Goal: Task Accomplishment & Management: Manage account settings

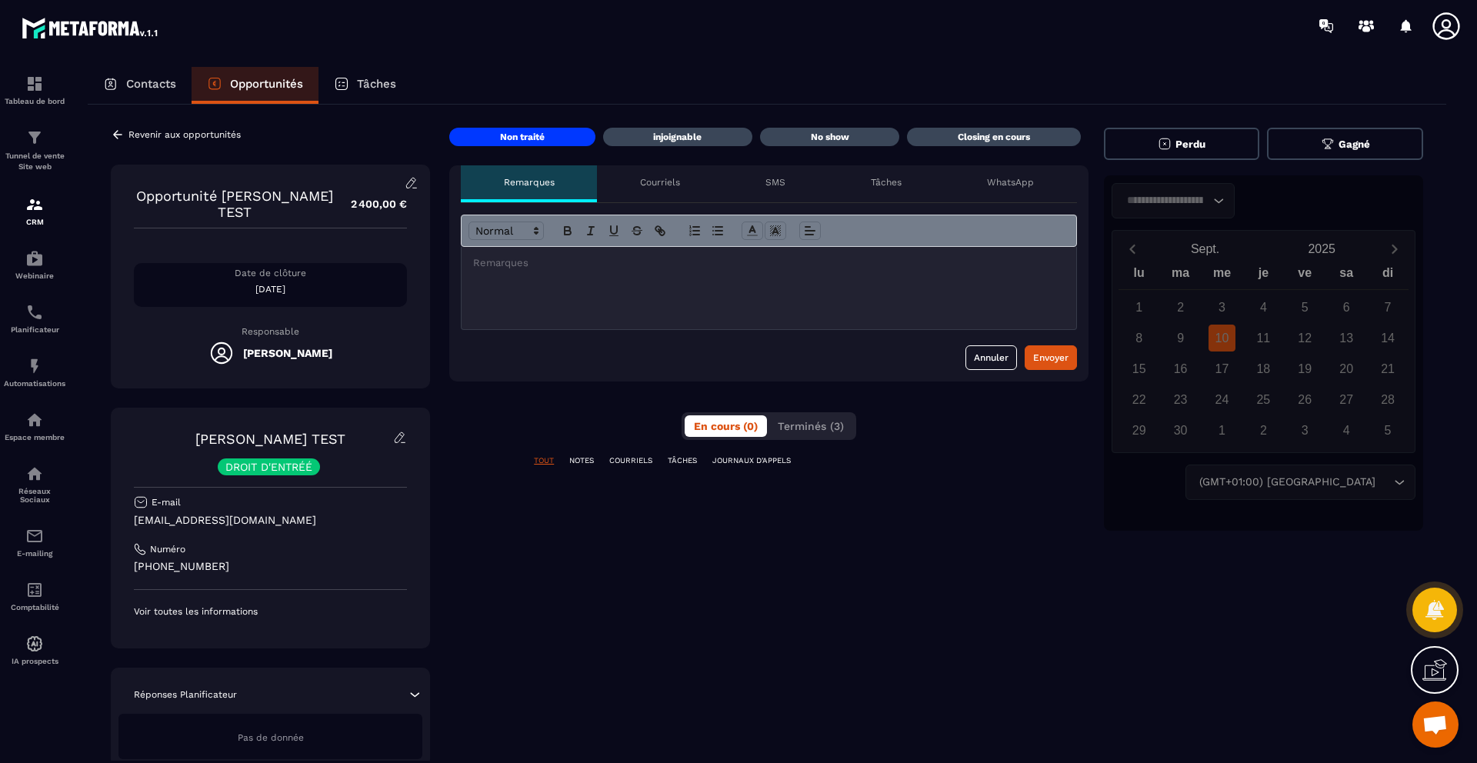
click at [117, 134] on icon at bounding box center [117, 134] width 9 height 8
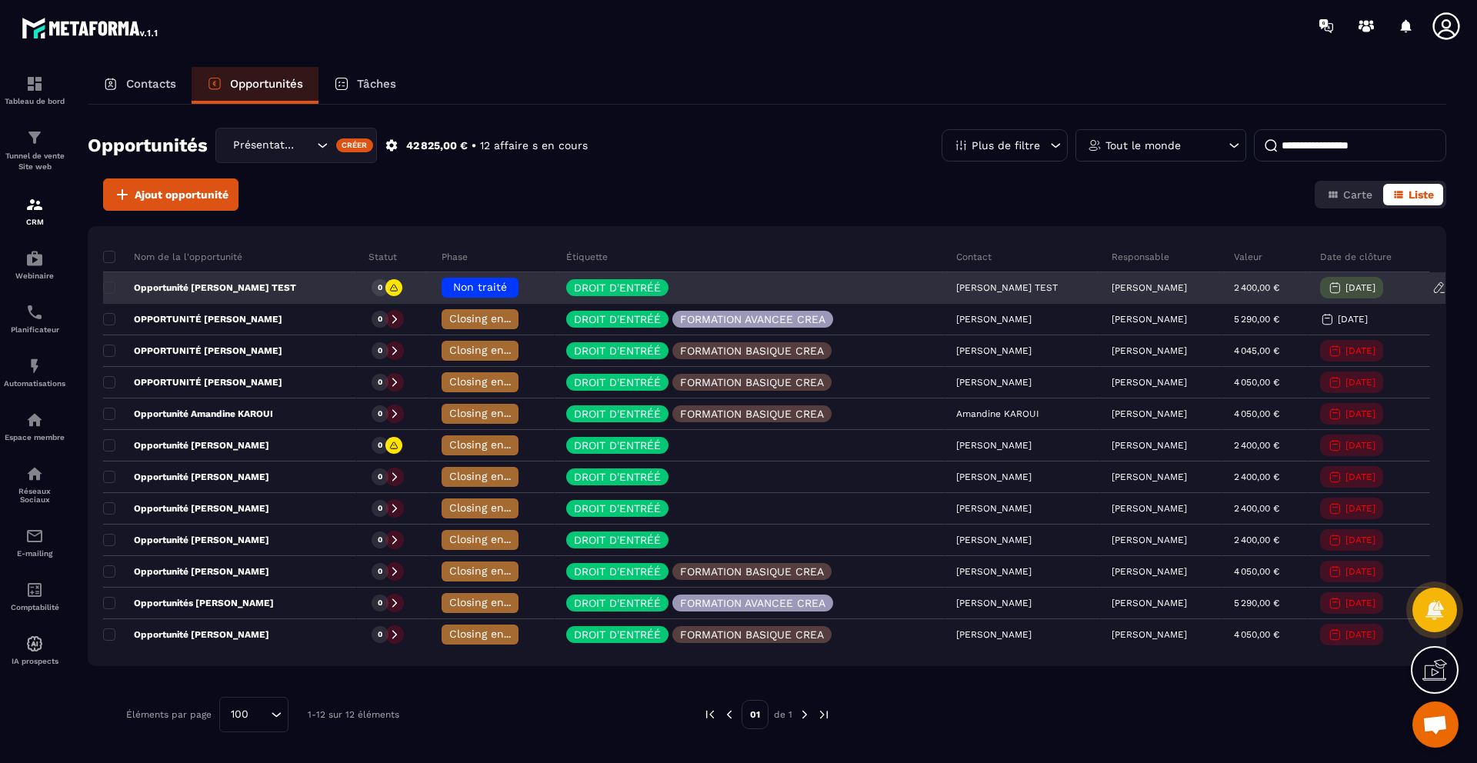
click at [453, 291] on span "Non traité" at bounding box center [480, 287] width 54 height 12
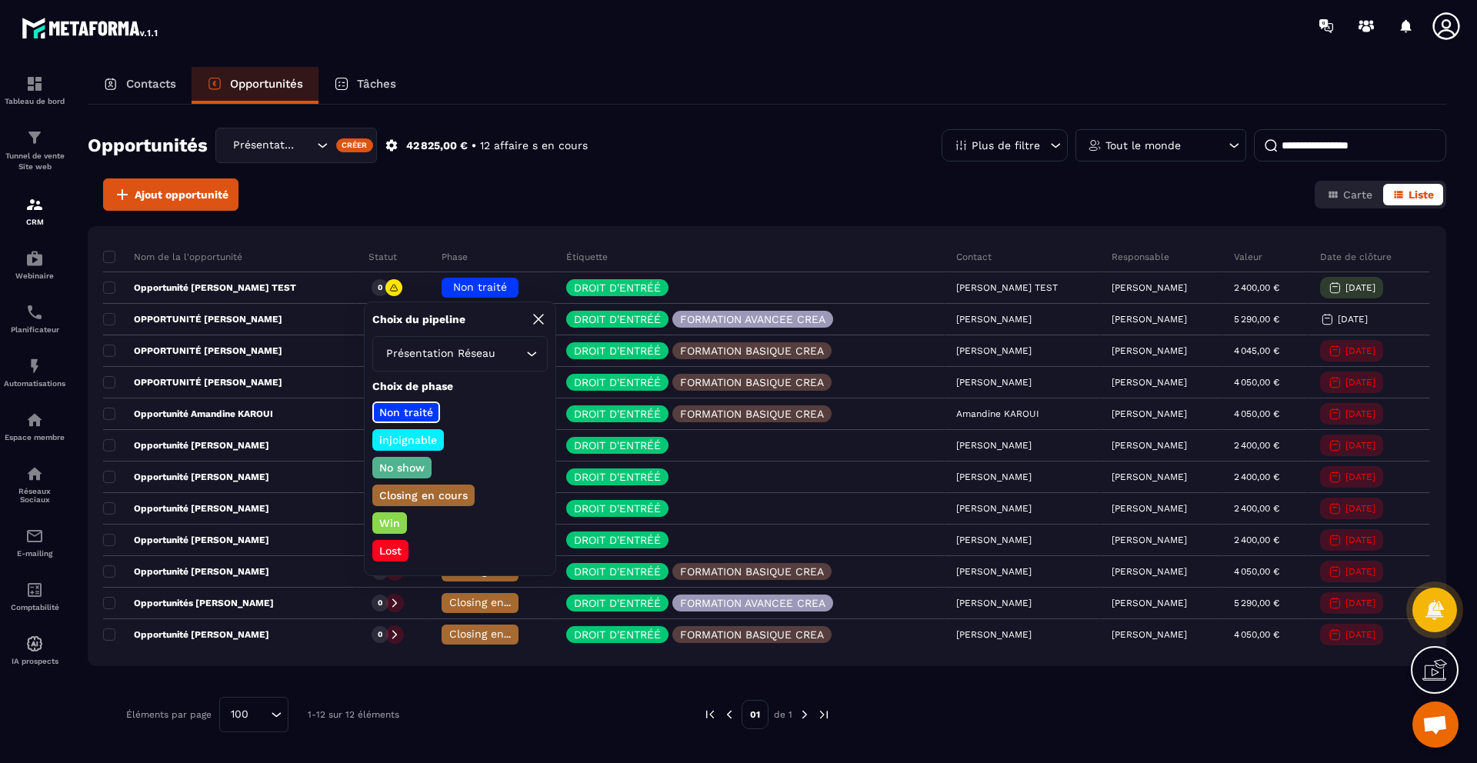
click at [397, 496] on p "Closing en cours" at bounding box center [423, 495] width 93 height 15
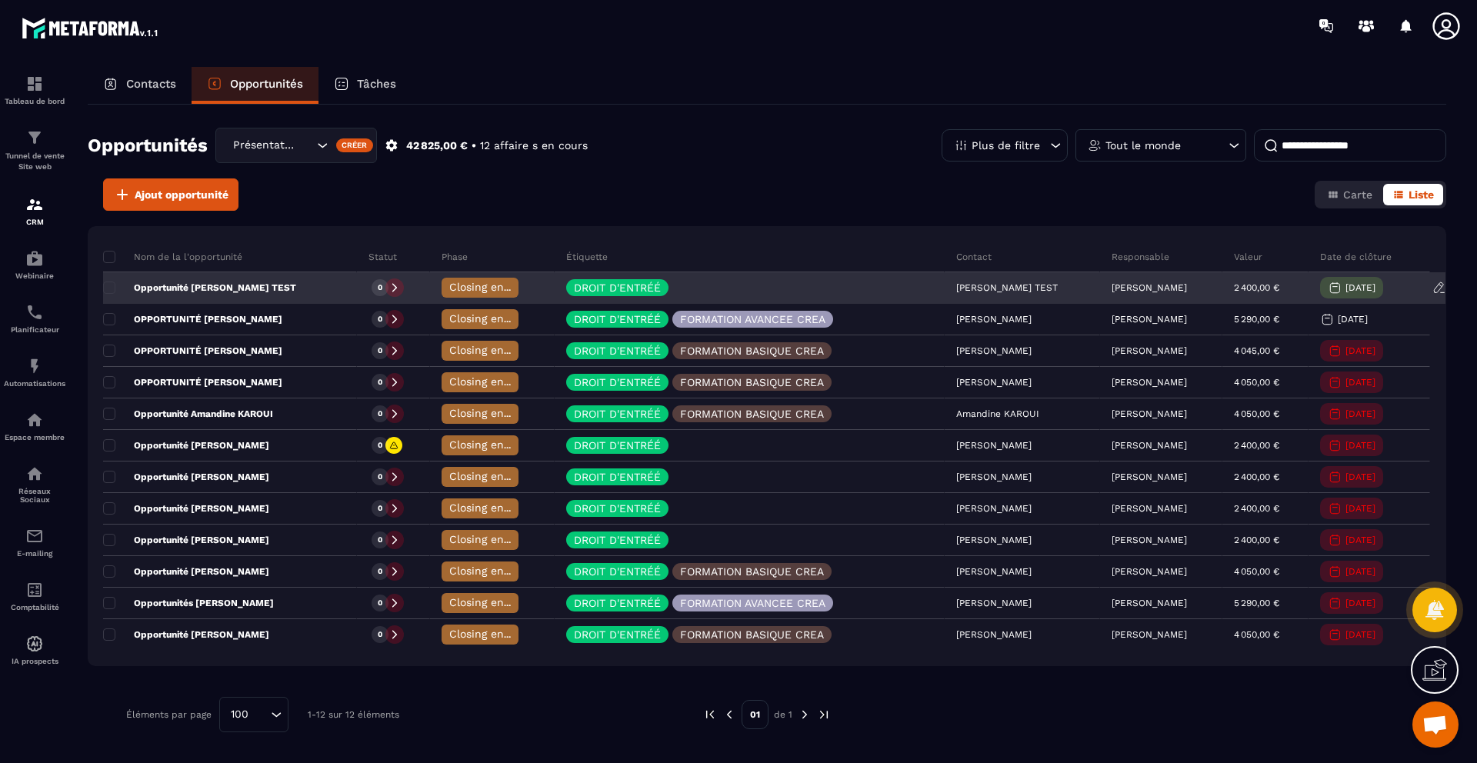
click at [470, 284] on span "Closing en cours" at bounding box center [493, 287] width 88 height 12
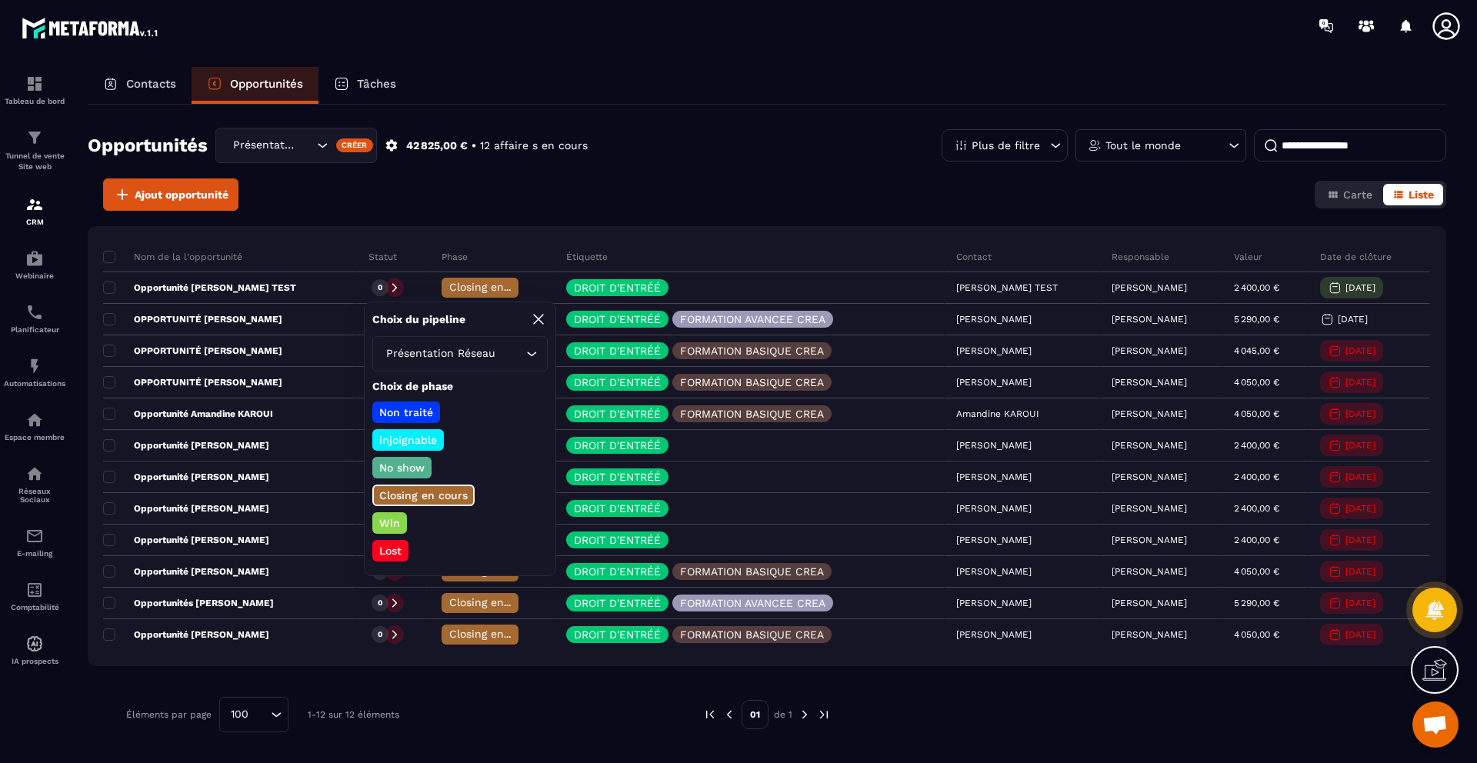
click at [395, 525] on p "Win" at bounding box center [389, 523] width 25 height 15
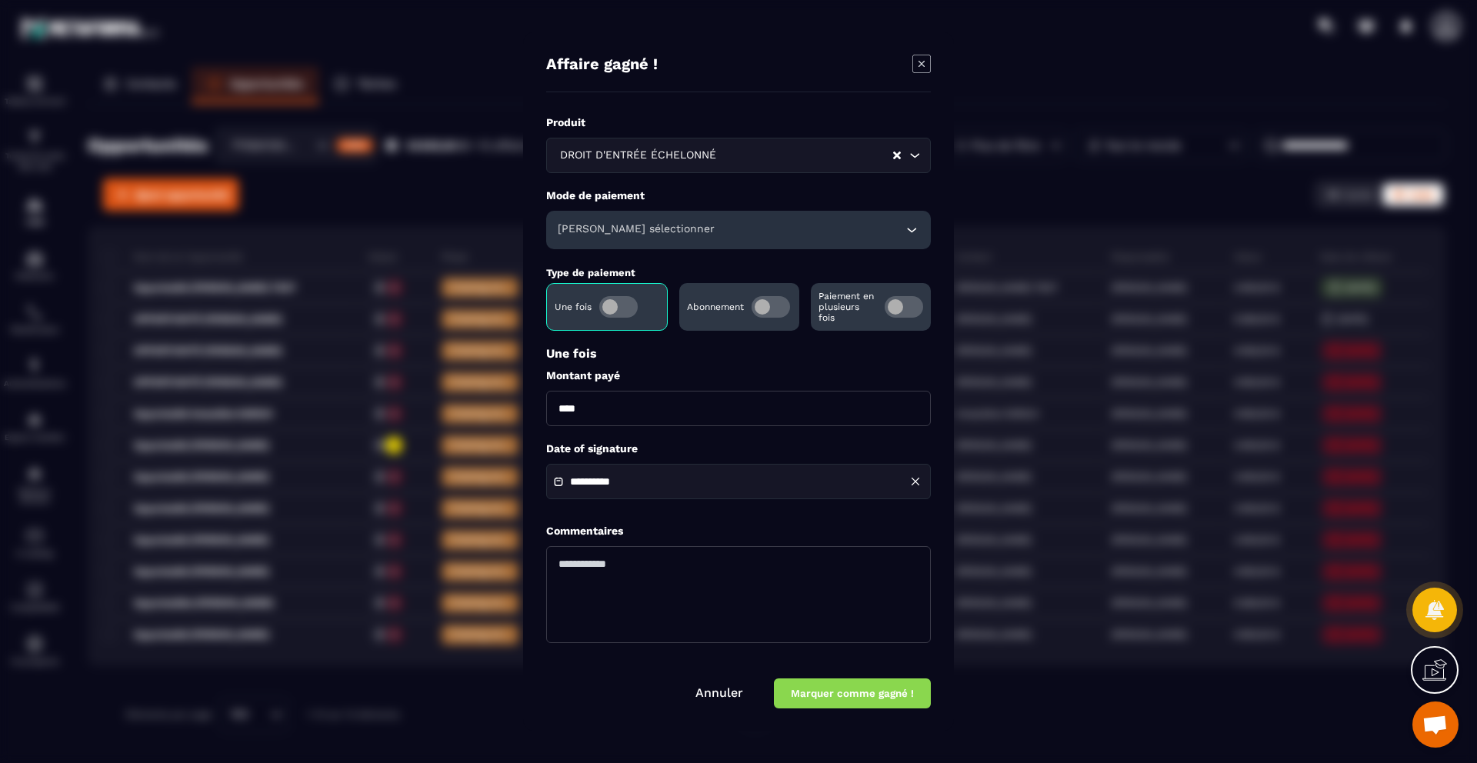
click at [796, 225] on div "[PERSON_NAME] sélectionner" at bounding box center [738, 230] width 385 height 38
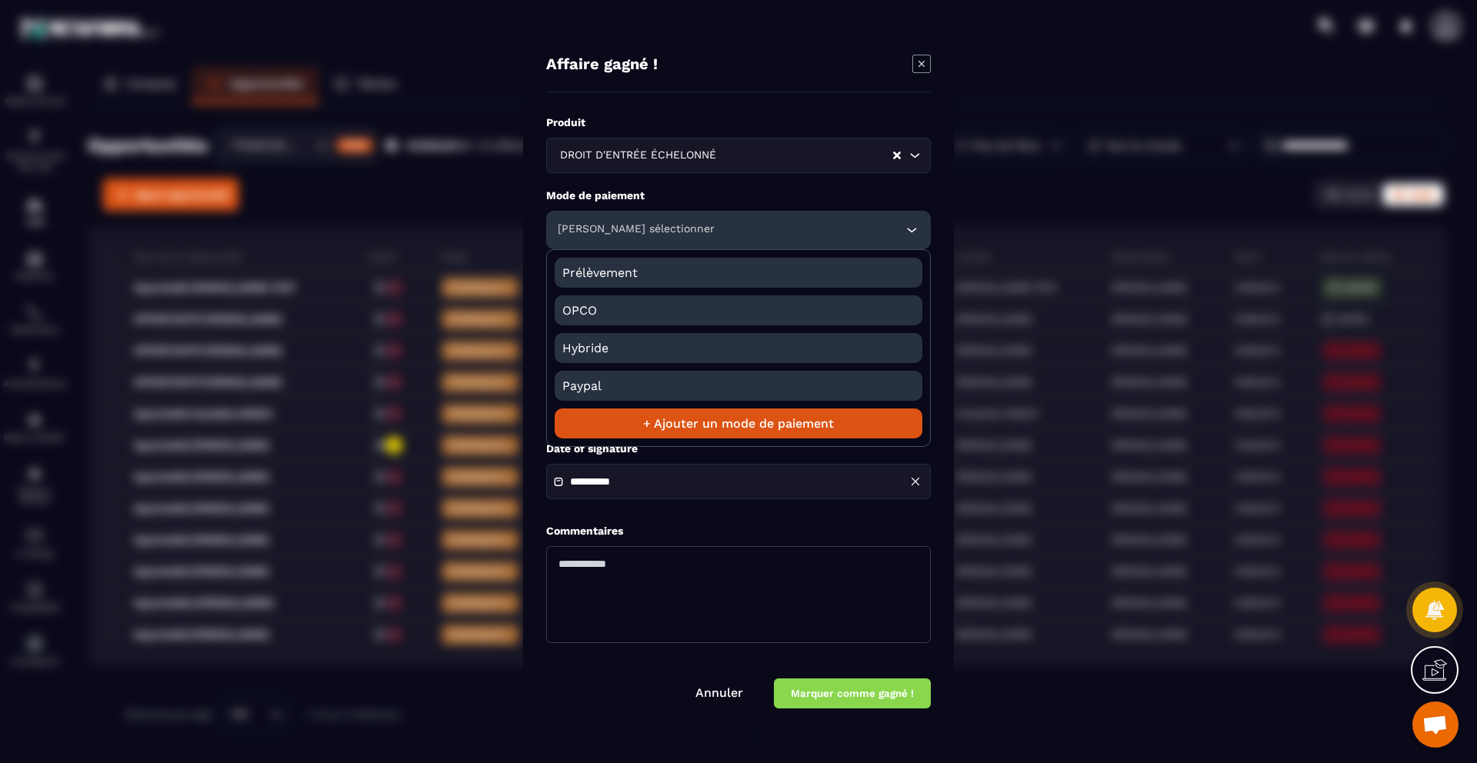
click at [730, 274] on span "Prélèvement" at bounding box center [738, 273] width 352 height 30
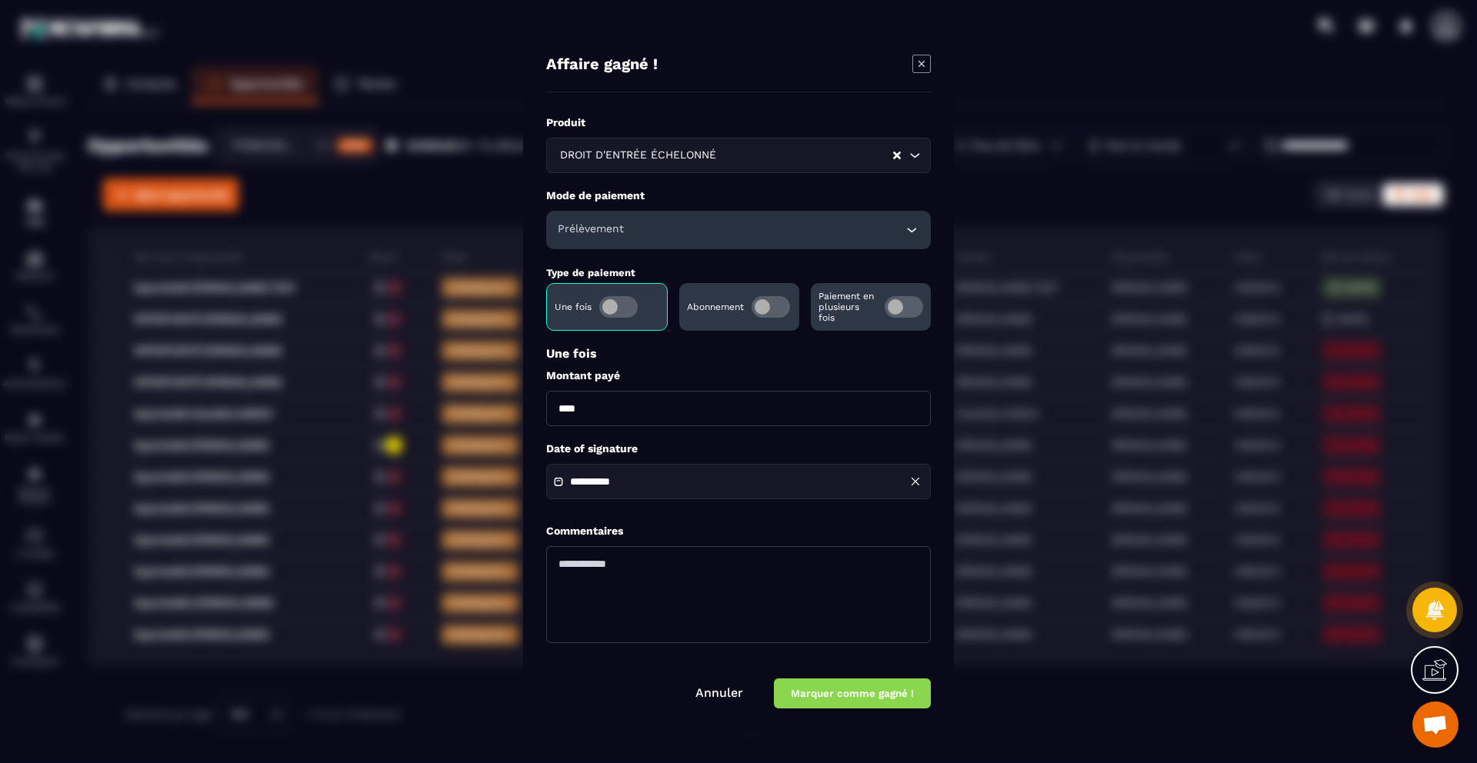
click at [832, 311] on p "Paiement en plusieurs fois" at bounding box center [848, 307] width 58 height 32
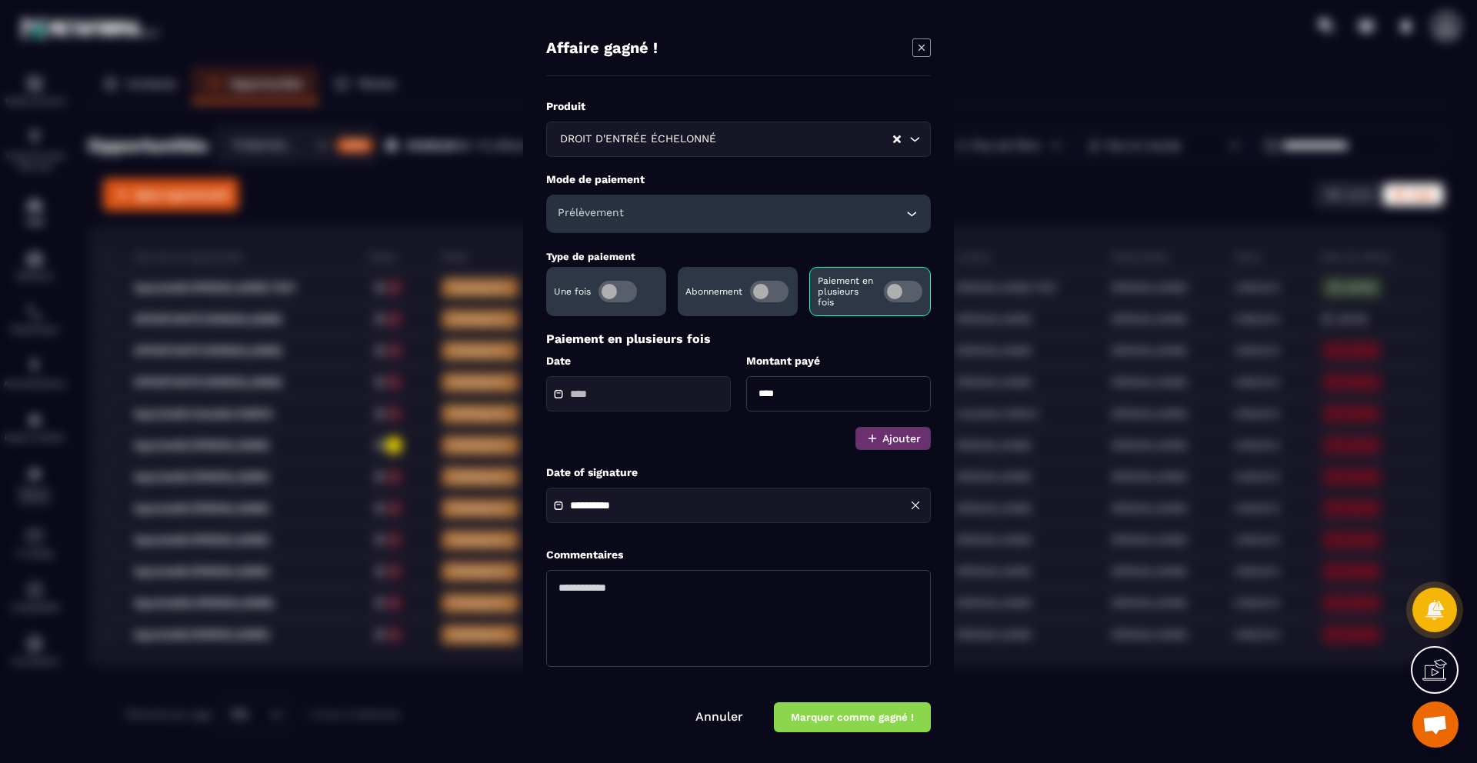
scroll to position [7, 0]
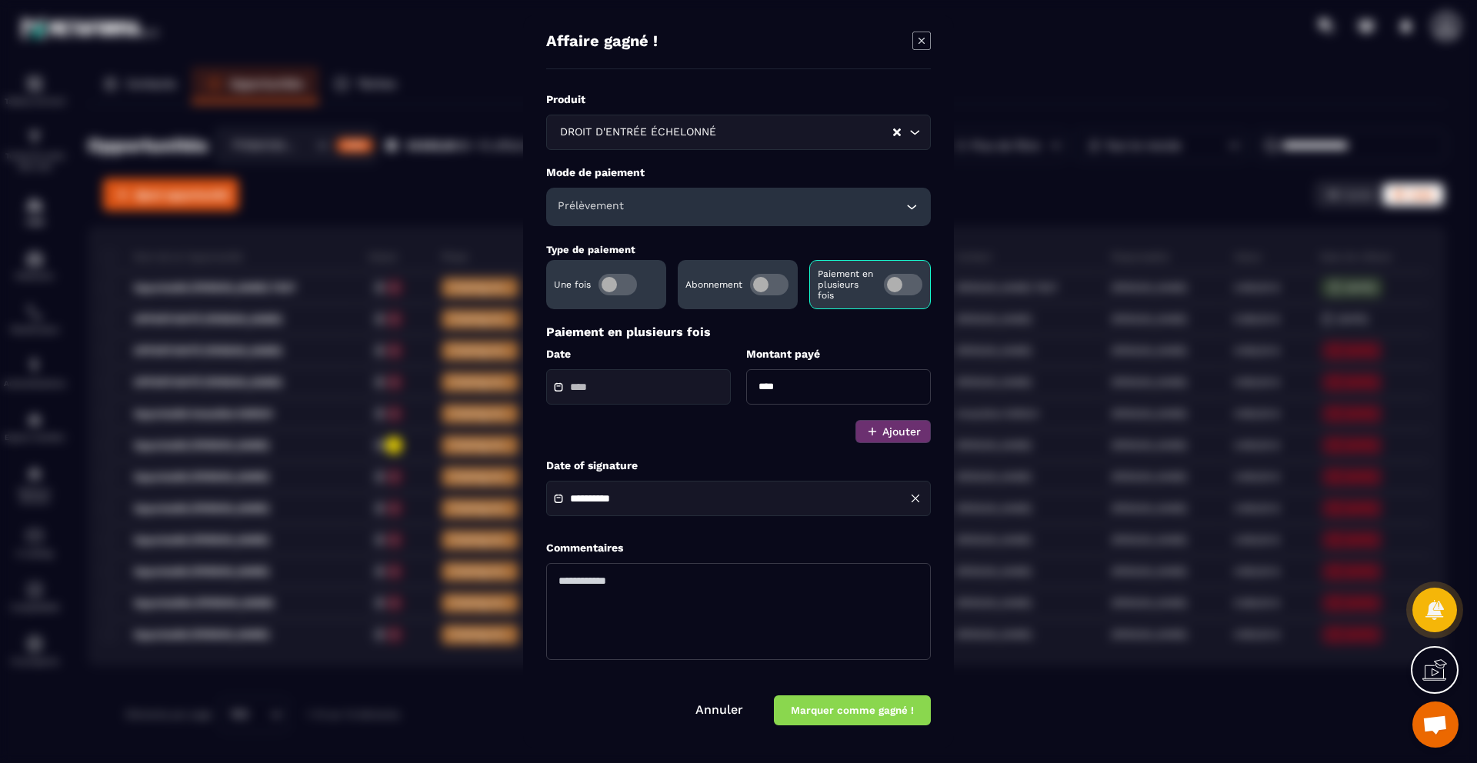
click at [816, 711] on button "Marquer comme gagné !" at bounding box center [852, 711] width 157 height 30
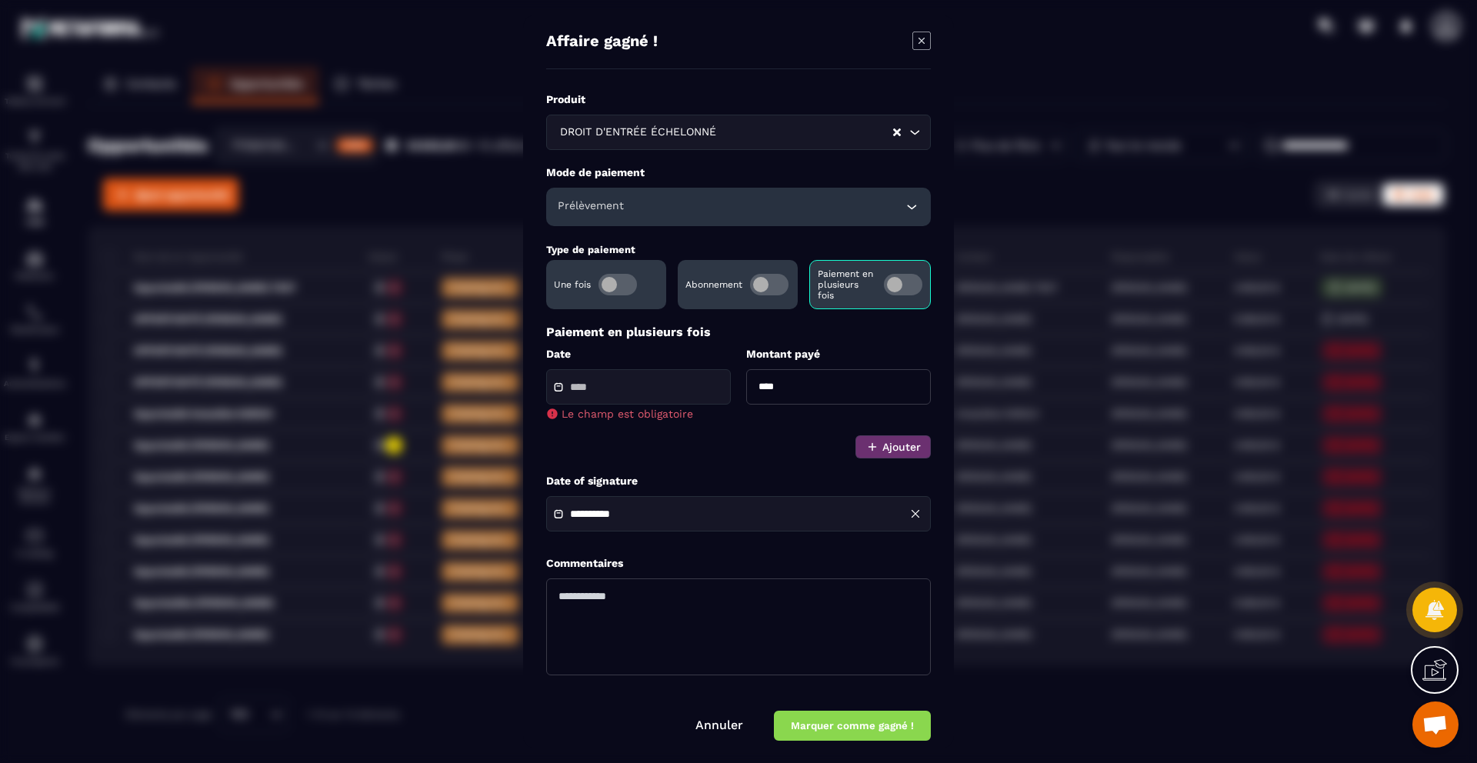
click at [633, 398] on div "Modal window" at bounding box center [638, 386] width 185 height 35
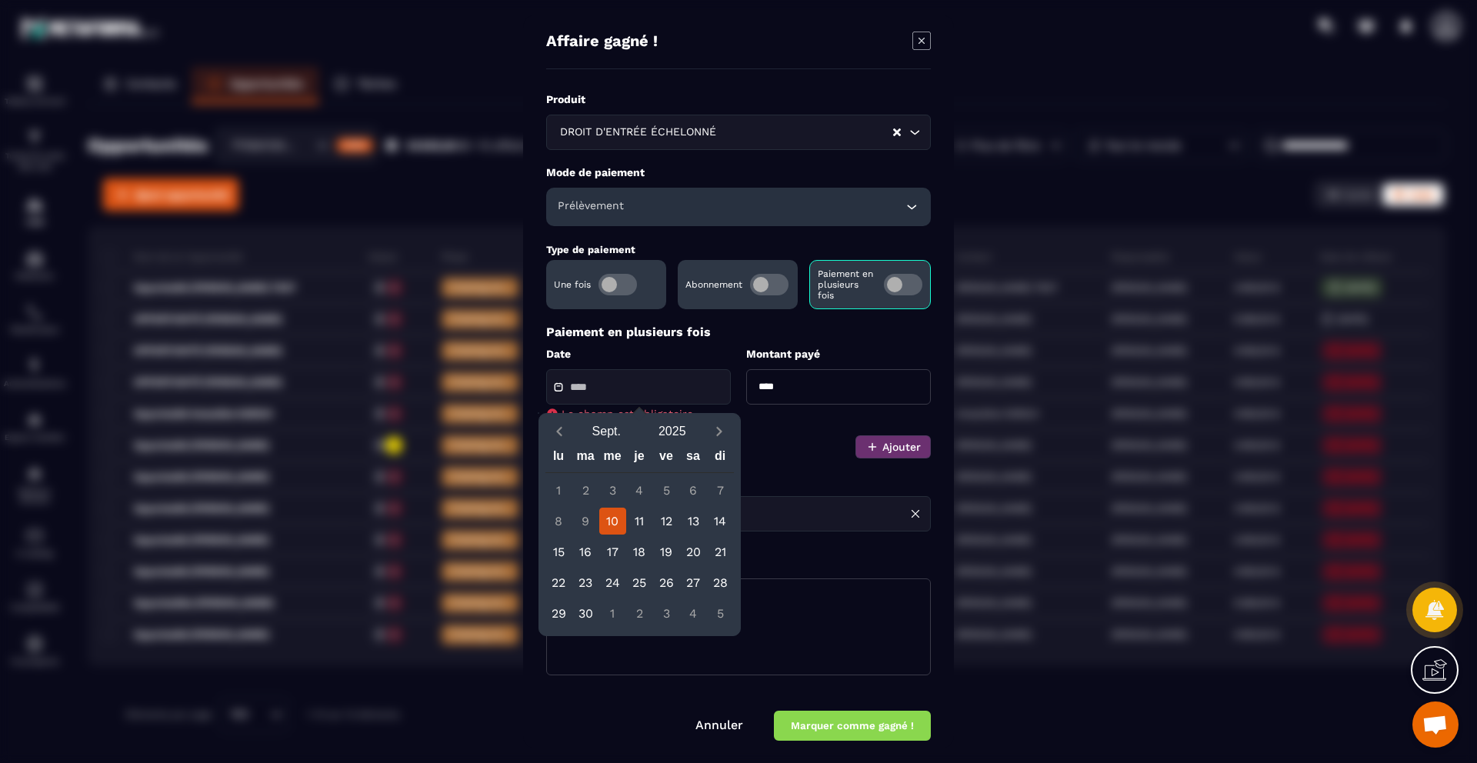
click at [619, 526] on div "10" at bounding box center [612, 521] width 27 height 27
type input "**********"
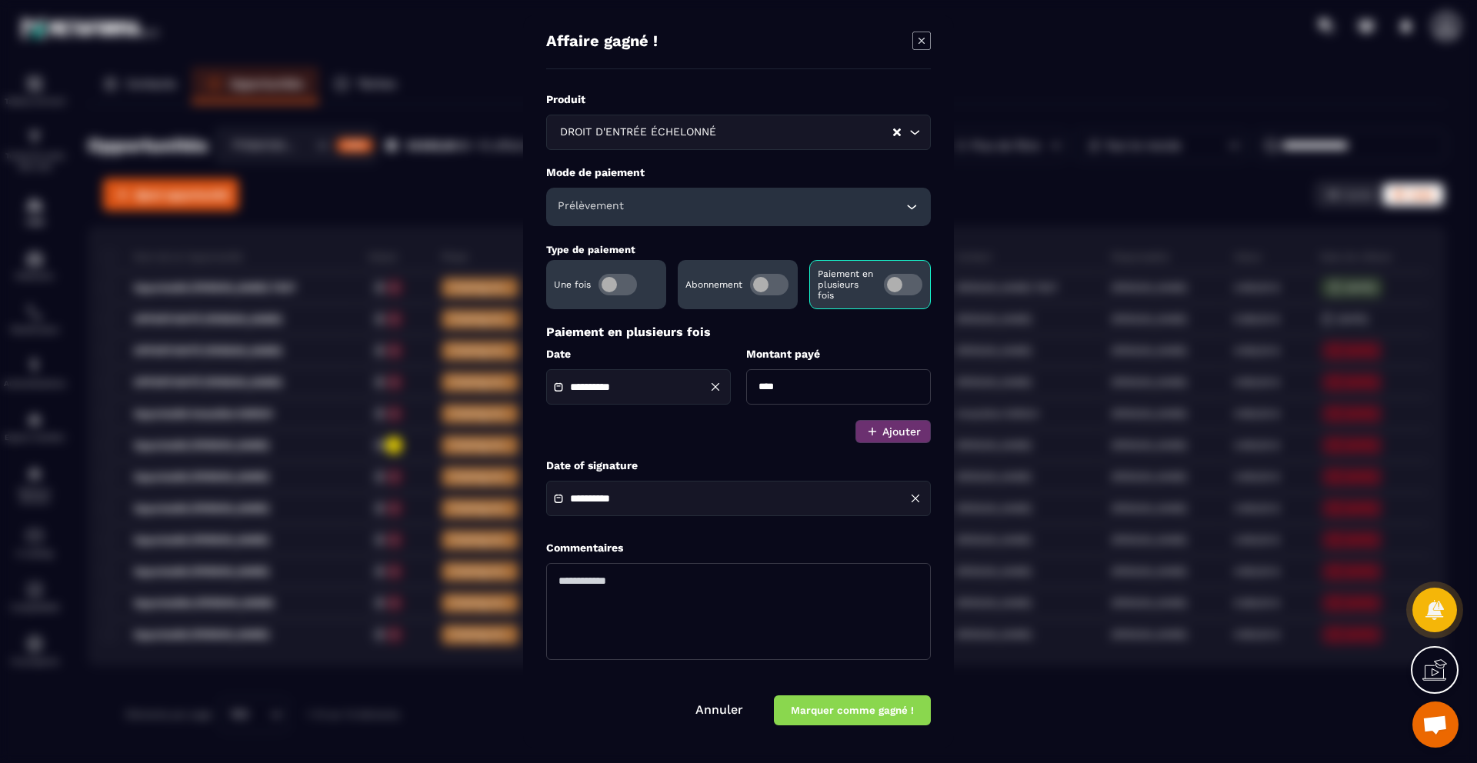
click at [755, 449] on div "**********" at bounding box center [738, 382] width 385 height 580
click at [838, 716] on button "Marquer comme gagné !" at bounding box center [852, 711] width 157 height 30
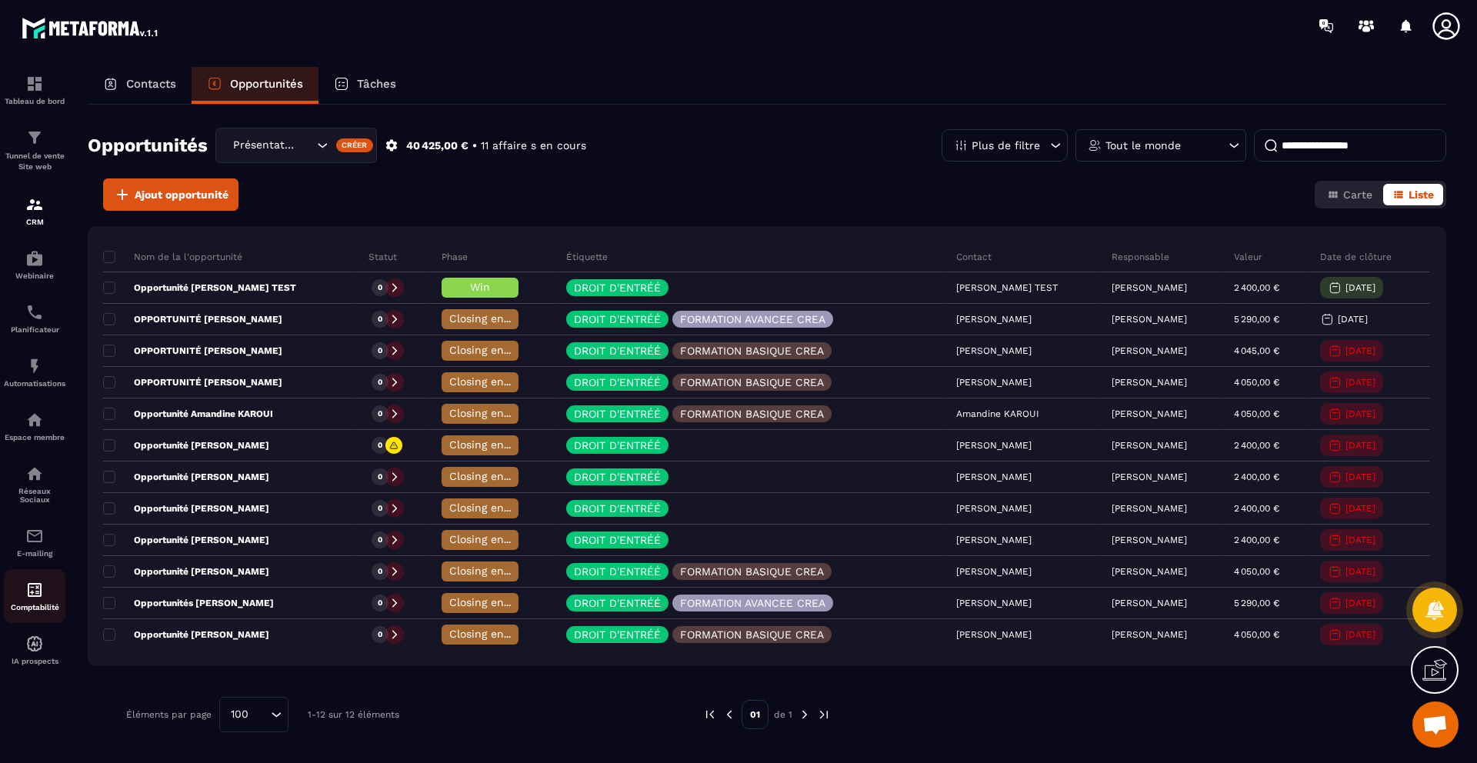
click at [36, 601] on div "Comptabilité" at bounding box center [35, 596] width 62 height 31
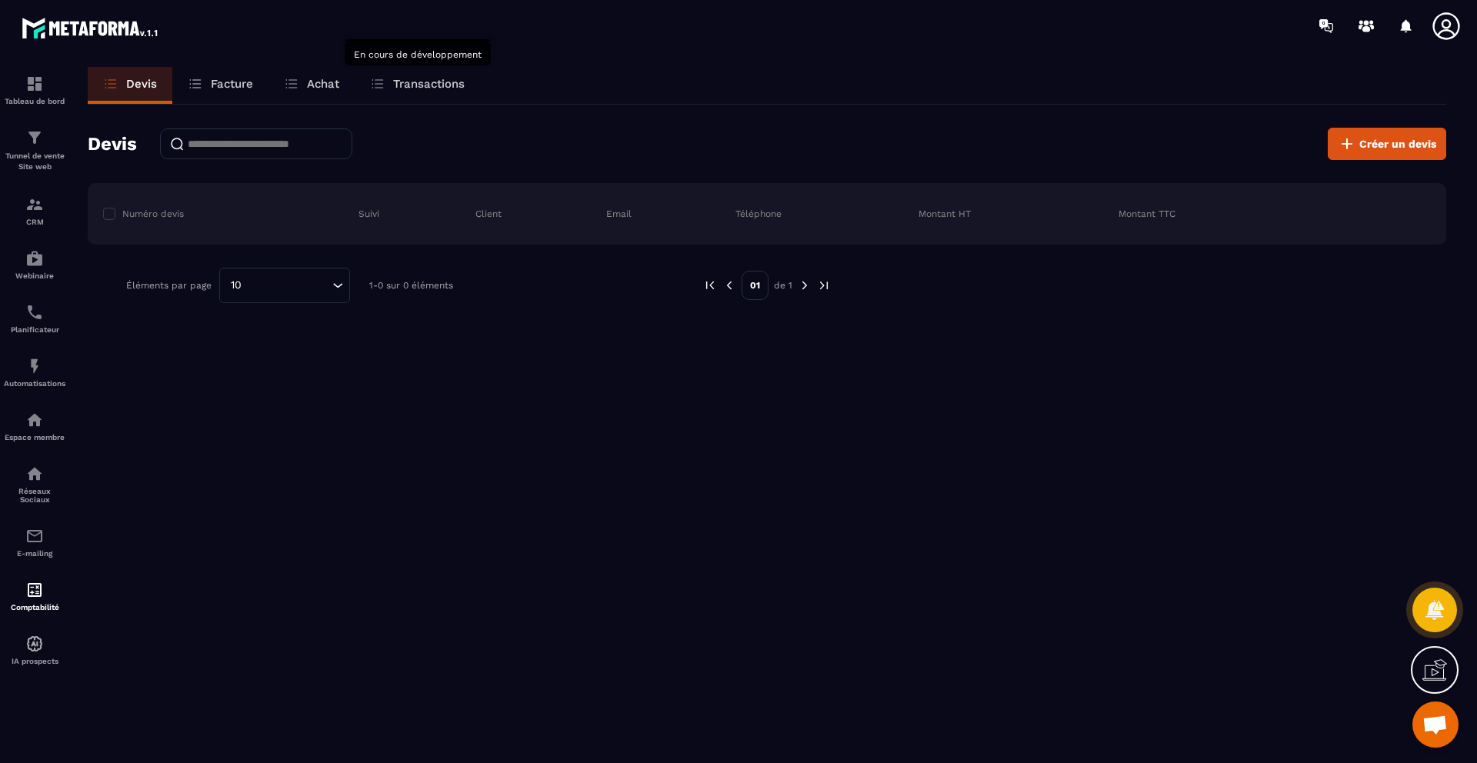
click at [438, 85] on p "Transactions" at bounding box center [429, 84] width 72 height 14
click at [327, 81] on p "Achat" at bounding box center [323, 84] width 32 height 14
click at [242, 88] on p "Facture" at bounding box center [232, 84] width 42 height 14
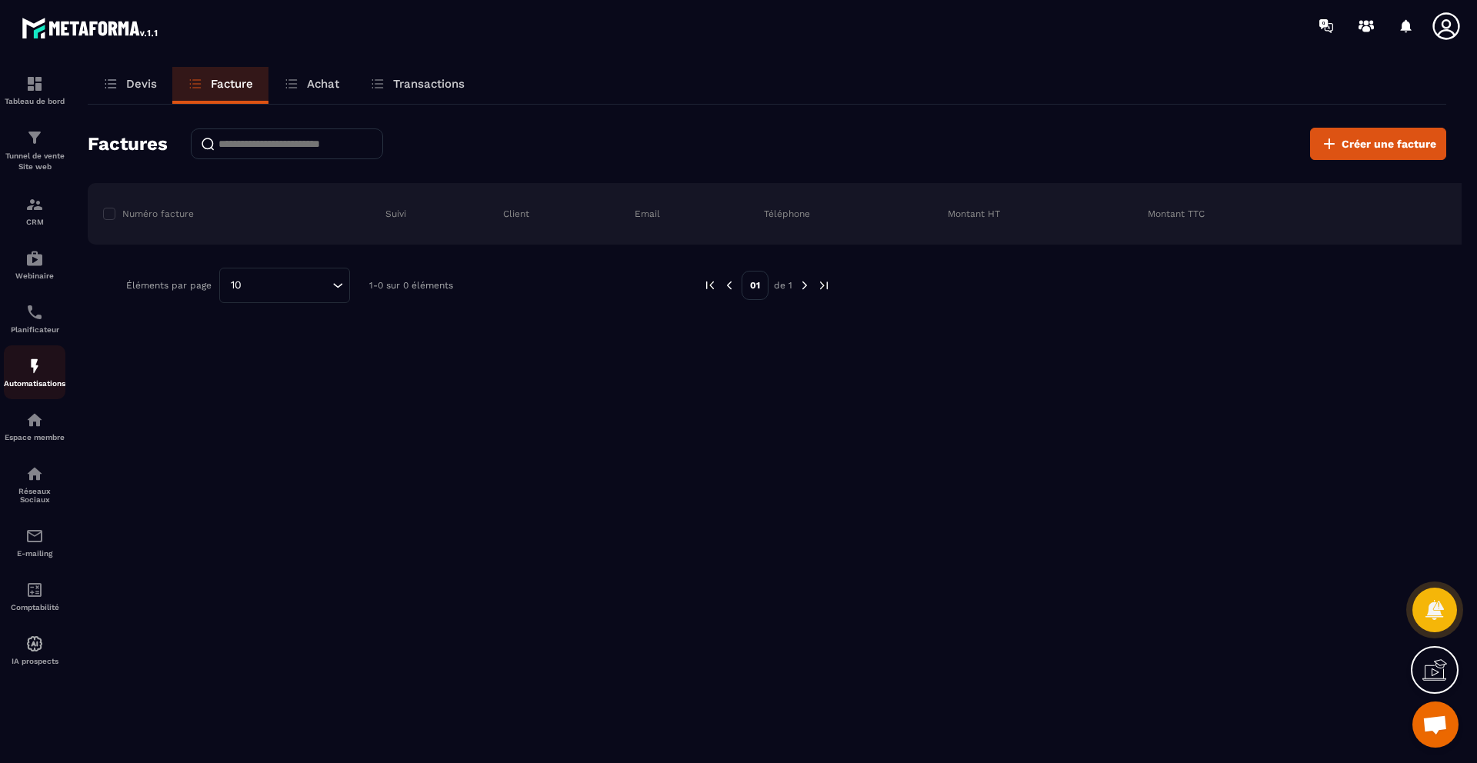
click at [27, 379] on p "Automatisations" at bounding box center [35, 383] width 62 height 8
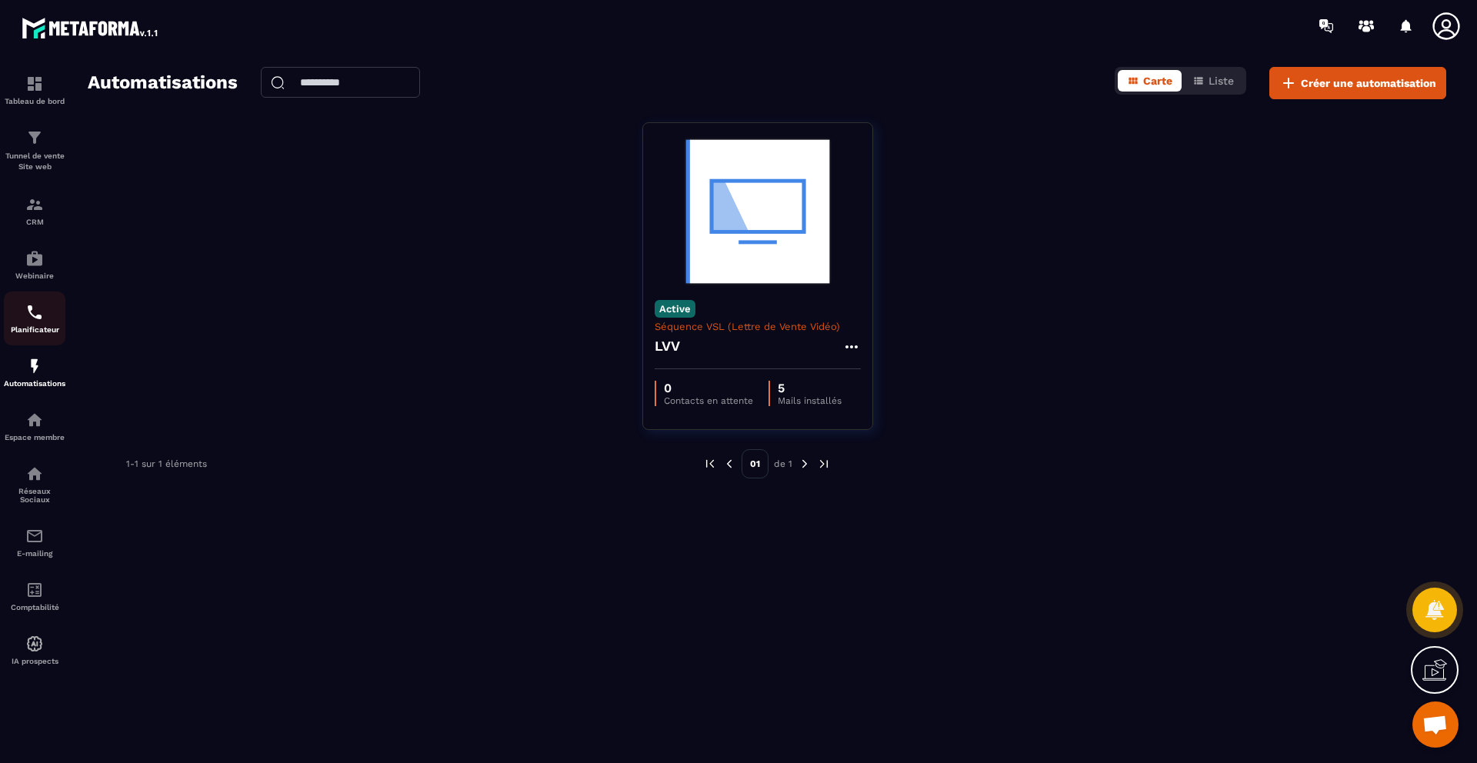
click at [27, 317] on img at bounding box center [34, 312] width 18 height 18
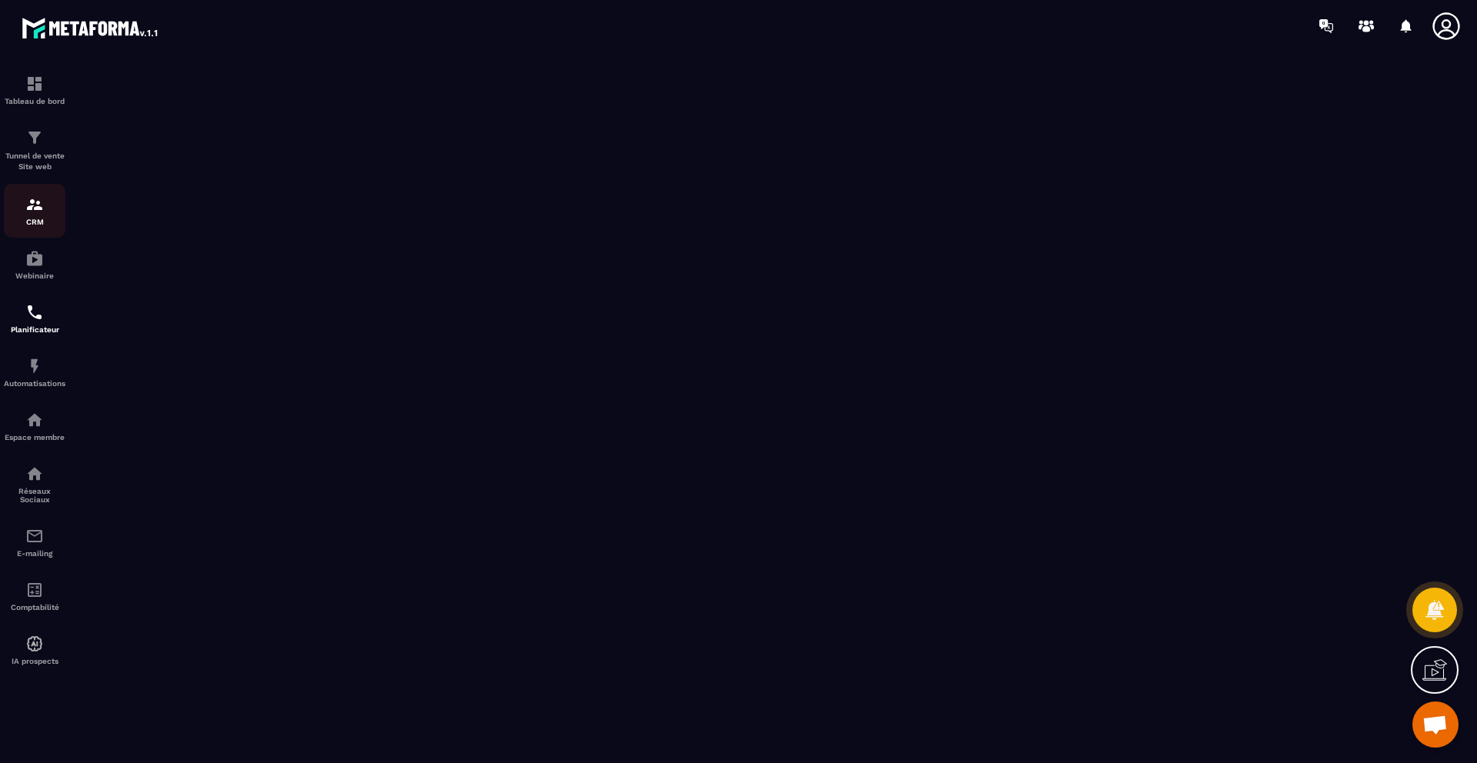
click at [28, 222] on p "CRM" at bounding box center [35, 222] width 62 height 8
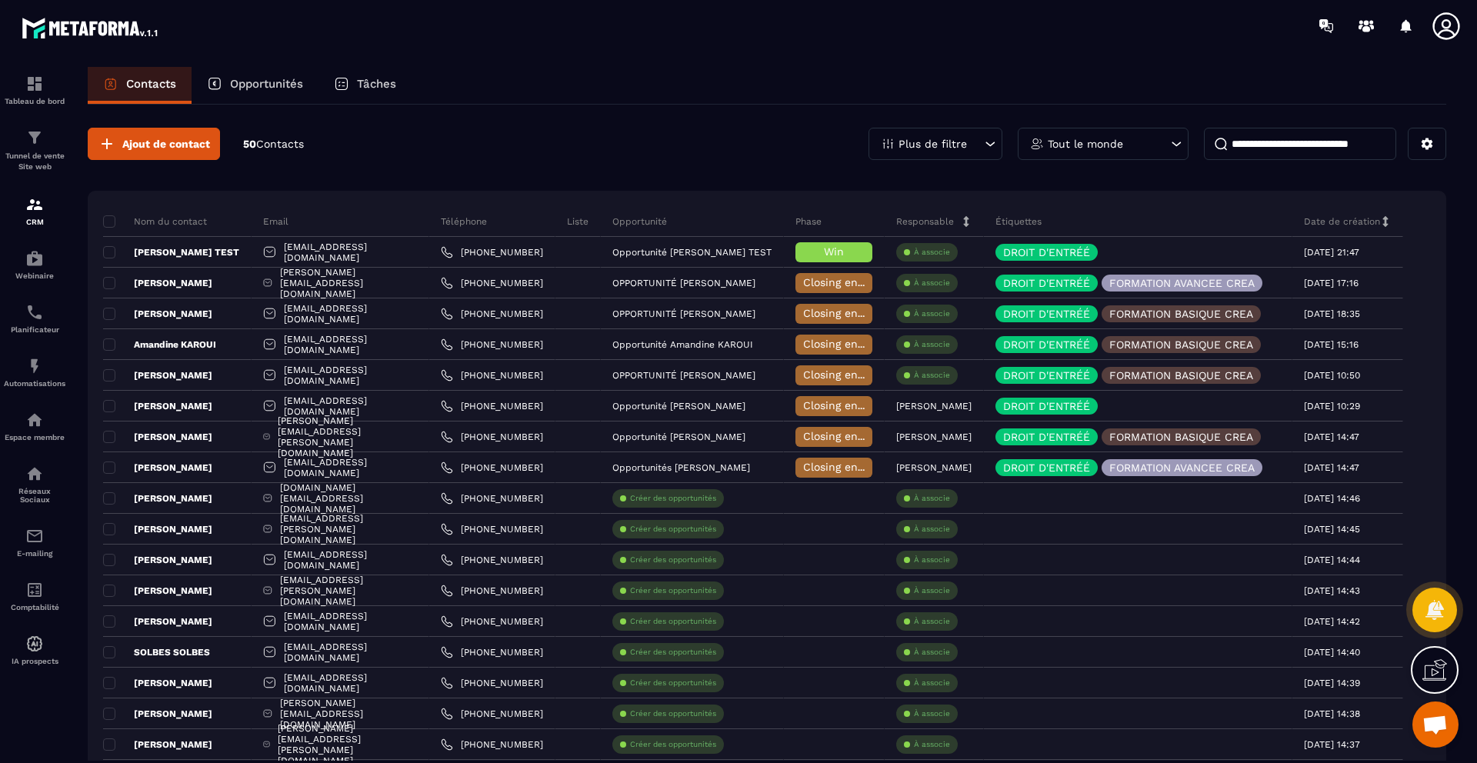
click at [1430, 671] on icon at bounding box center [1435, 670] width 25 height 25
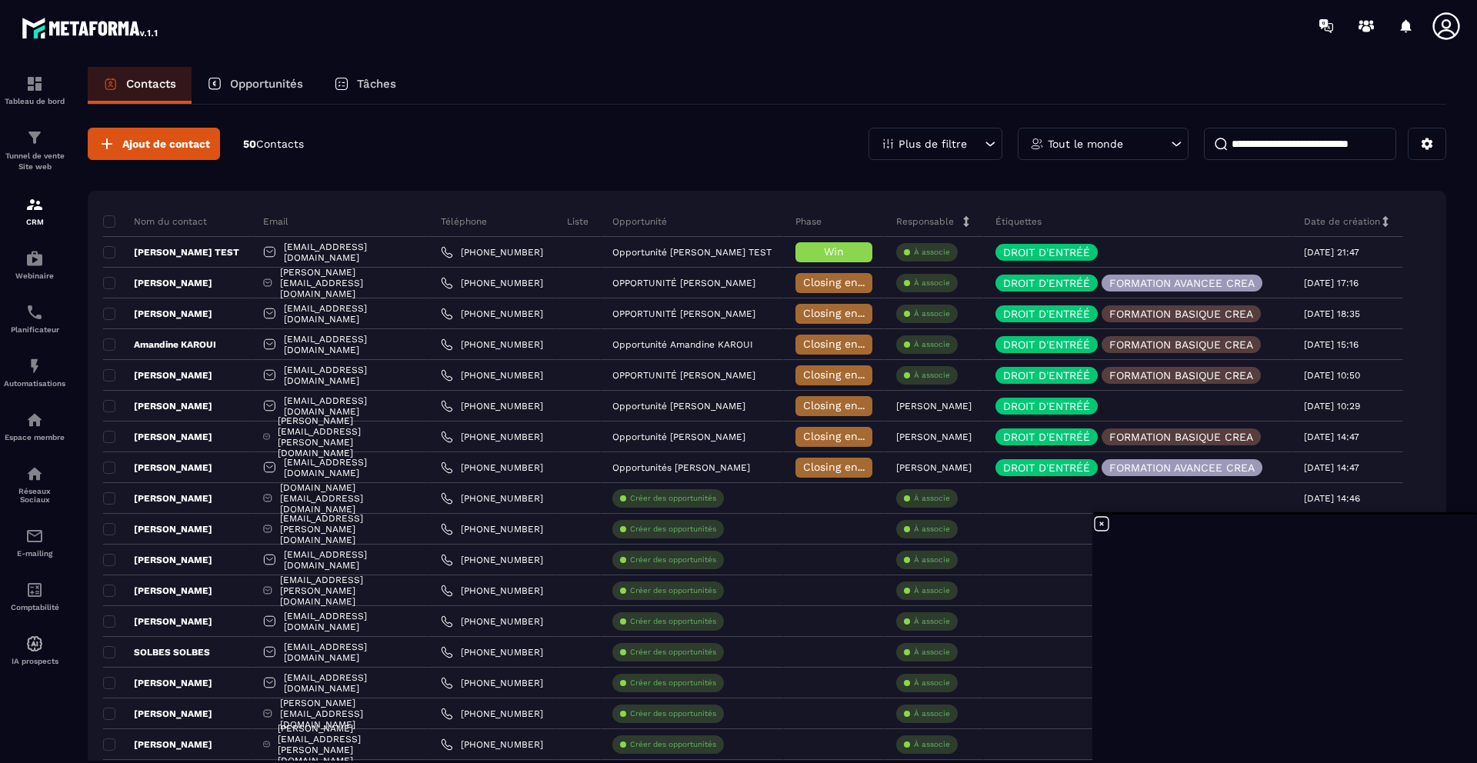
scroll to position [3, 0]
click at [281, 83] on p "Opportunités" at bounding box center [266, 84] width 73 height 14
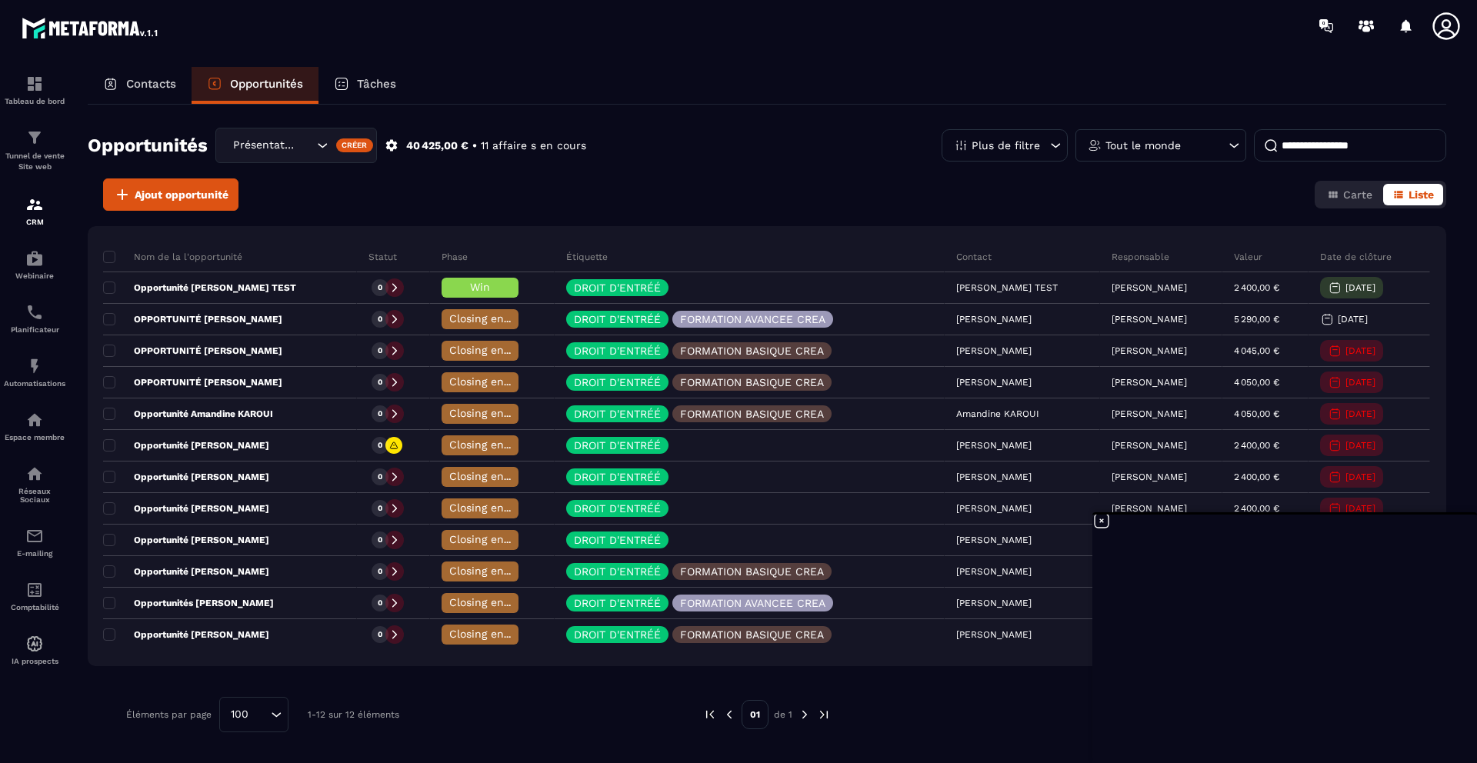
scroll to position [3, 0]
click at [1104, 522] on icon at bounding box center [1102, 521] width 18 height 18
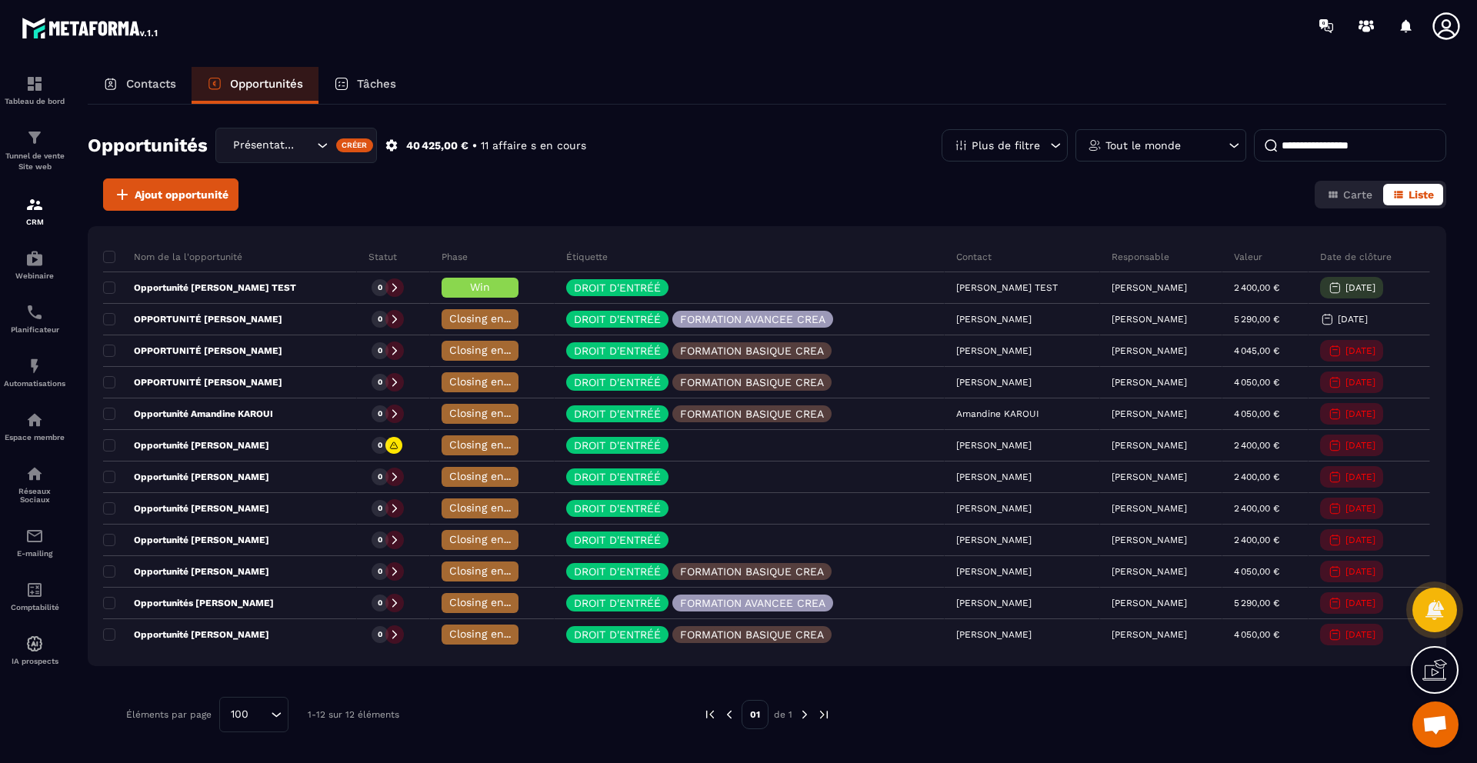
click at [1430, 673] on icon at bounding box center [1435, 670] width 25 height 25
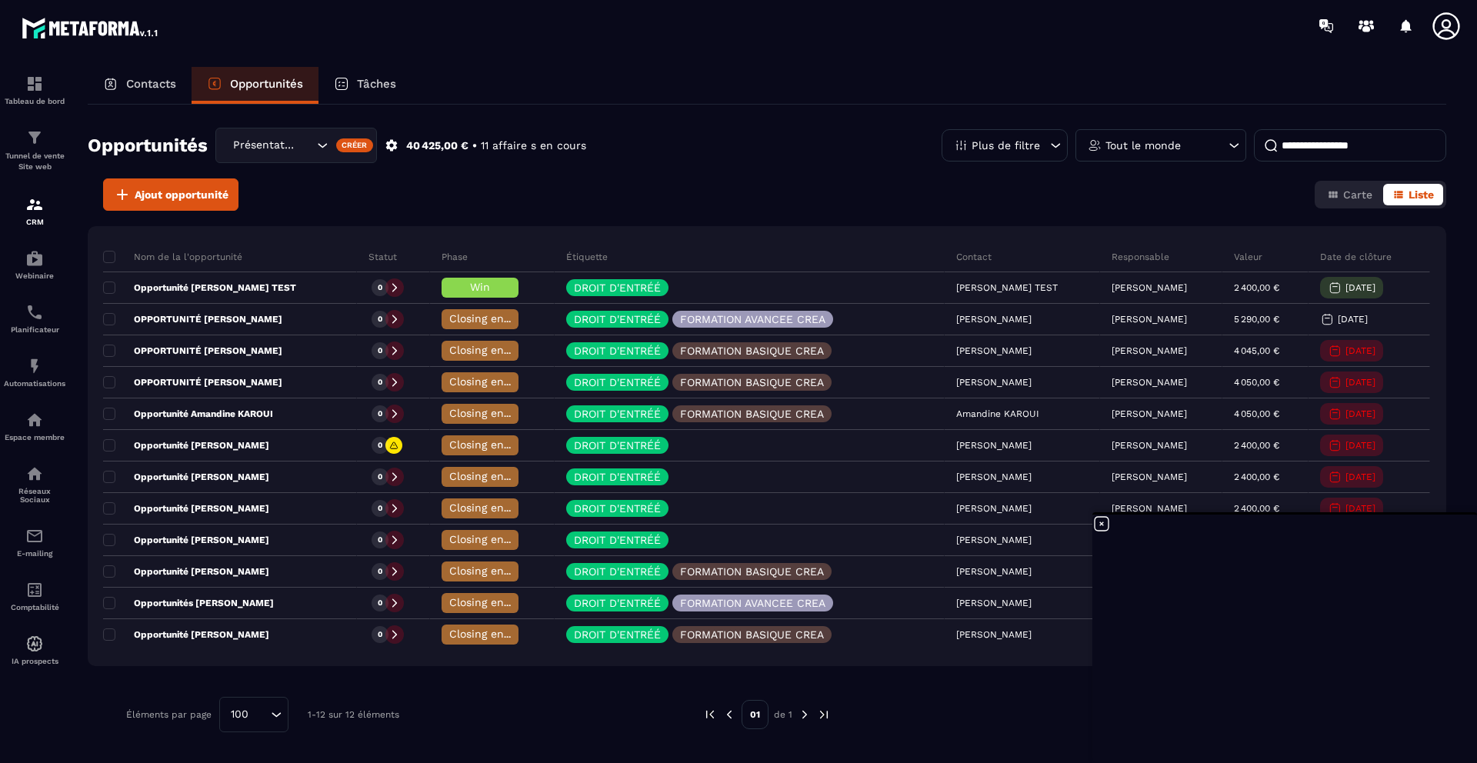
click at [1103, 522] on icon at bounding box center [1102, 524] width 14 height 14
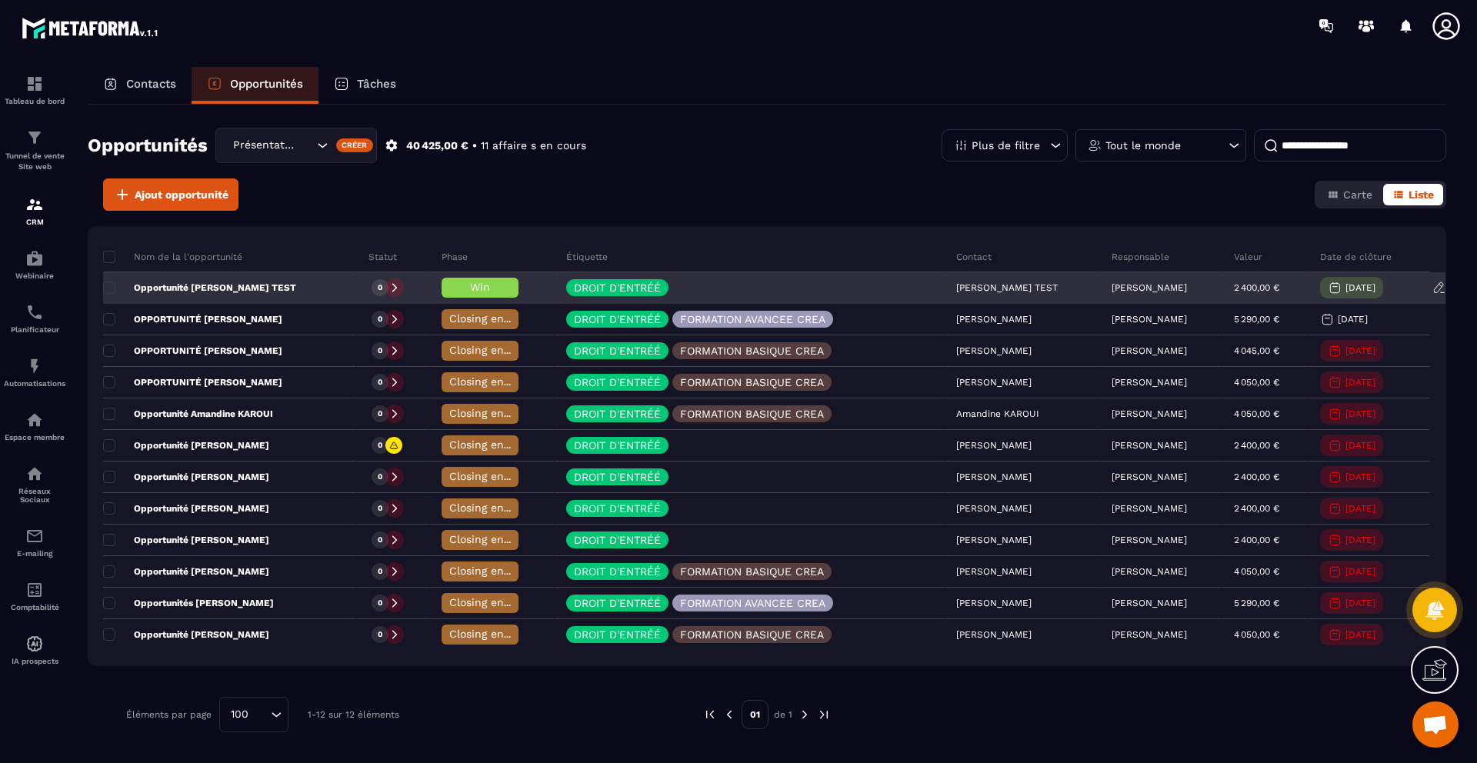
click at [470, 288] on span "Win" at bounding box center [480, 287] width 20 height 12
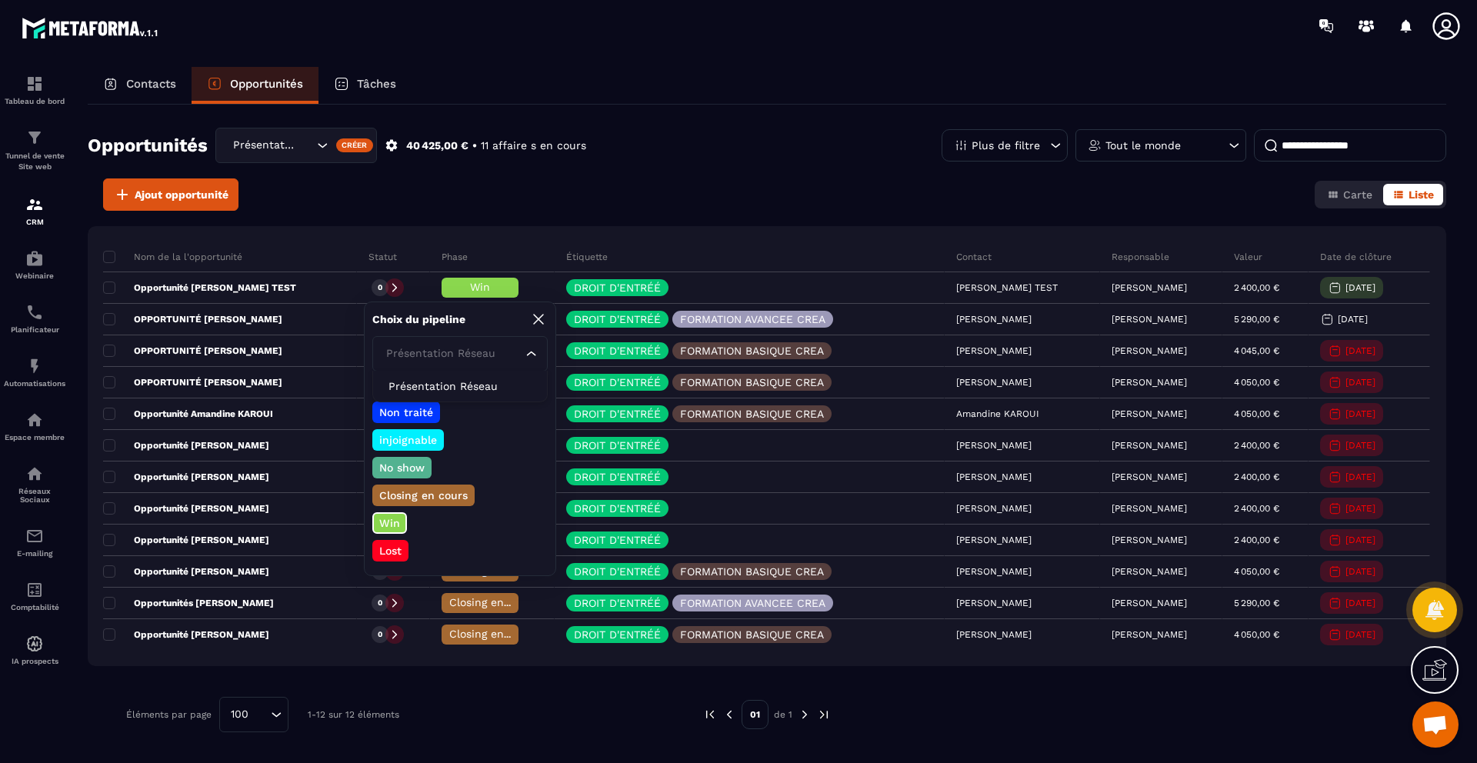
click at [442, 350] on div "Présentation Réseau" at bounding box center [452, 353] width 143 height 17
click at [442, 350] on input "Search for option" at bounding box center [452, 353] width 140 height 17
click at [579, 179] on div "Ajout opportunité Carte Liste" at bounding box center [767, 195] width 1359 height 32
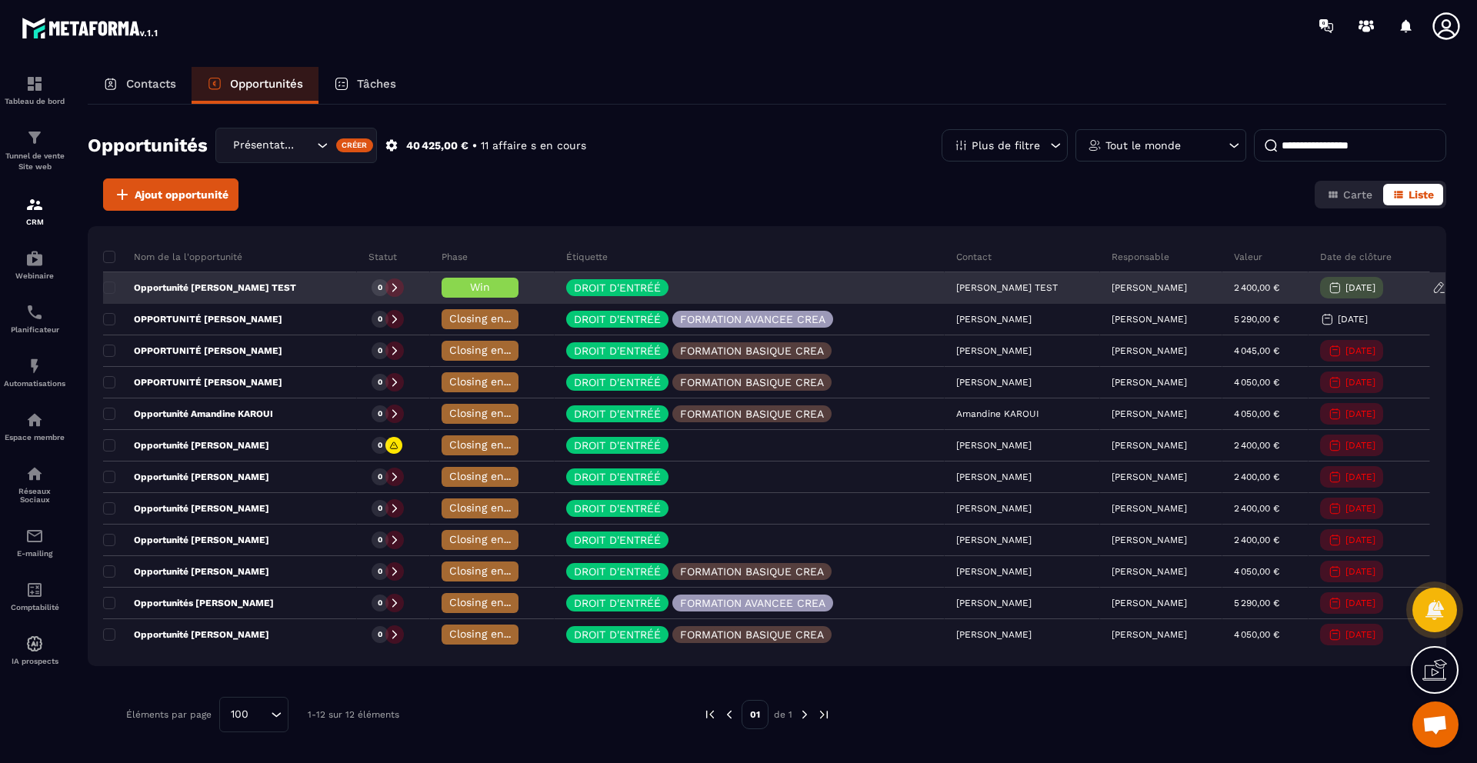
click at [465, 294] on div "Win" at bounding box center [480, 288] width 77 height 20
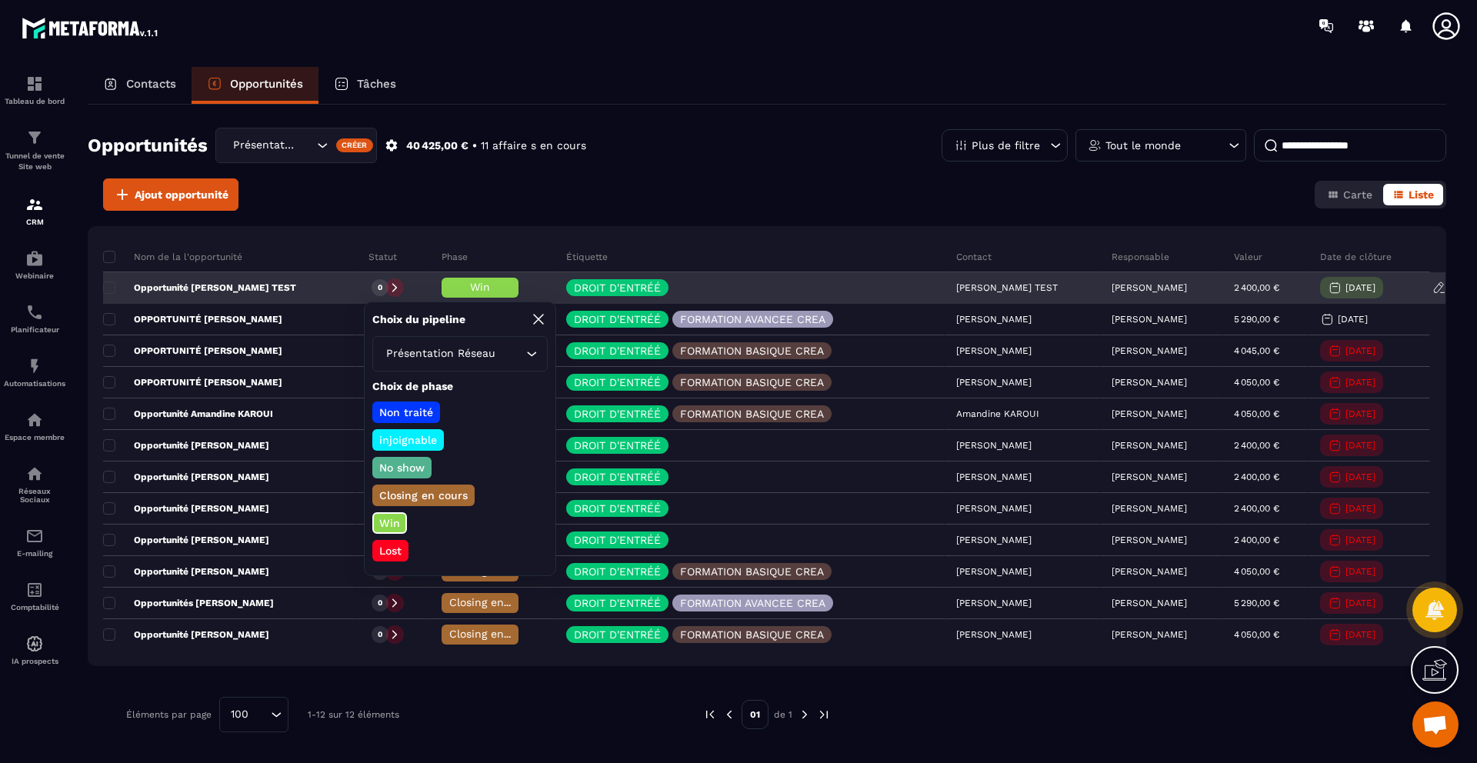
click at [465, 294] on div "Win" at bounding box center [480, 288] width 77 height 20
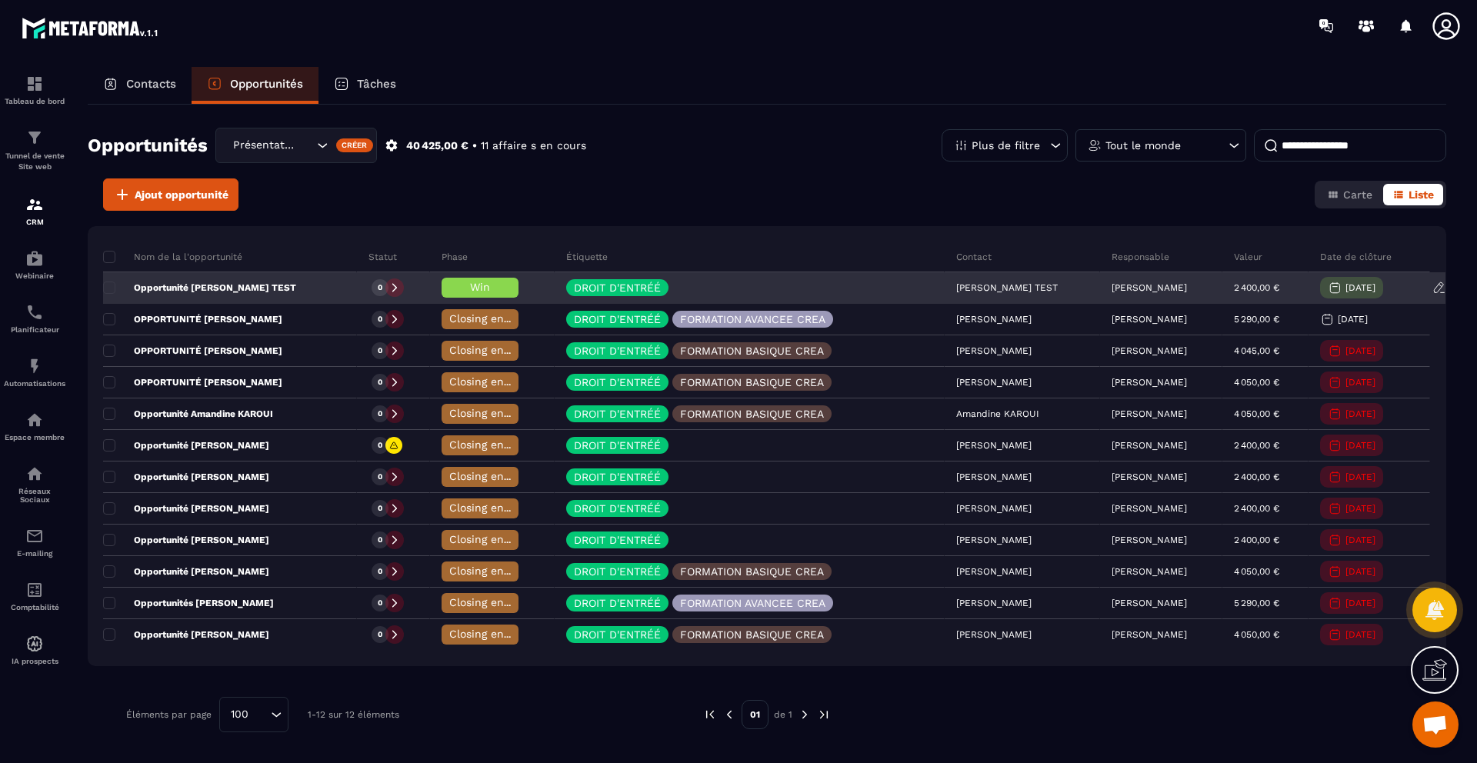
click at [267, 289] on p "Opportunité [PERSON_NAME] TEST" at bounding box center [199, 288] width 193 height 12
